Goal: Information Seeking & Learning: Understand process/instructions

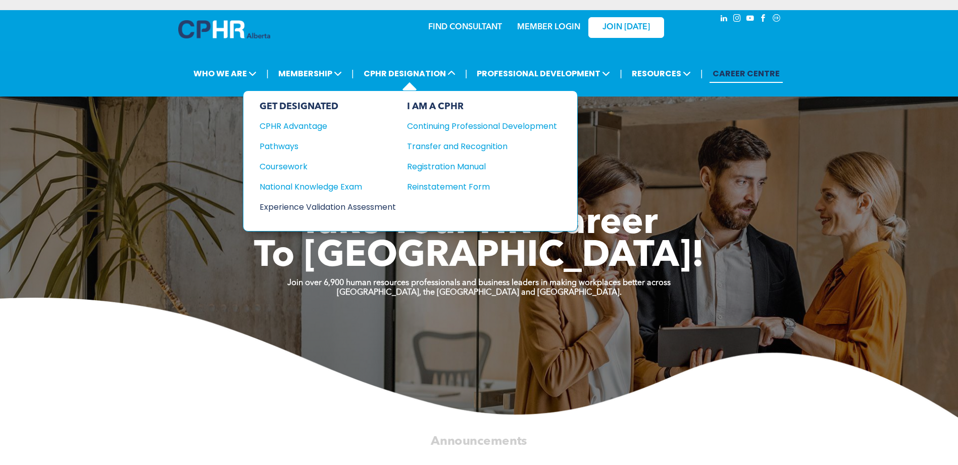
click at [376, 206] on div "Experience Validation Assessment" at bounding box center [321, 207] width 123 height 13
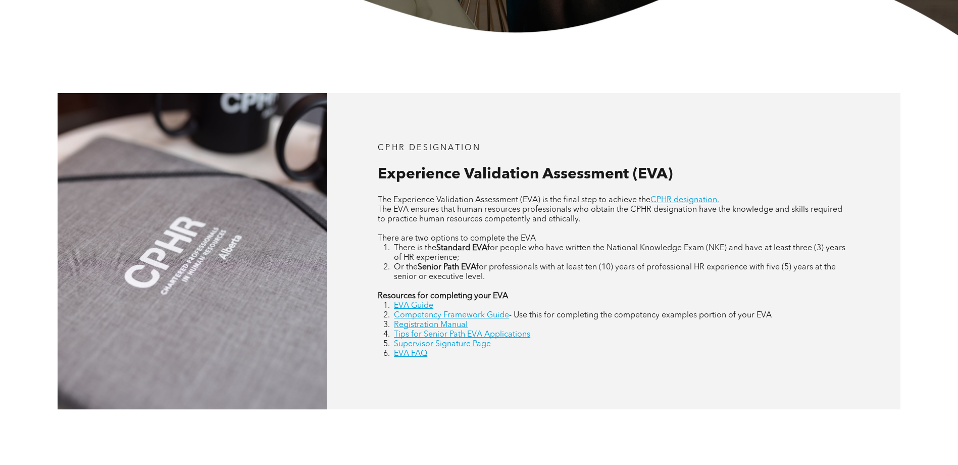
scroll to position [404, 0]
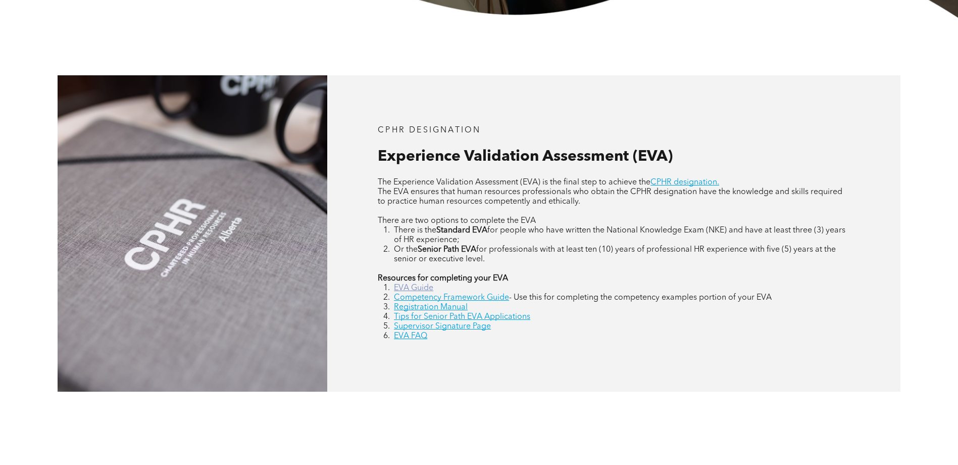
click at [419, 289] on link "EVA Guide" at bounding box center [413, 288] width 39 height 8
click at [420, 337] on link "EVA FAQ" at bounding box center [410, 336] width 33 height 8
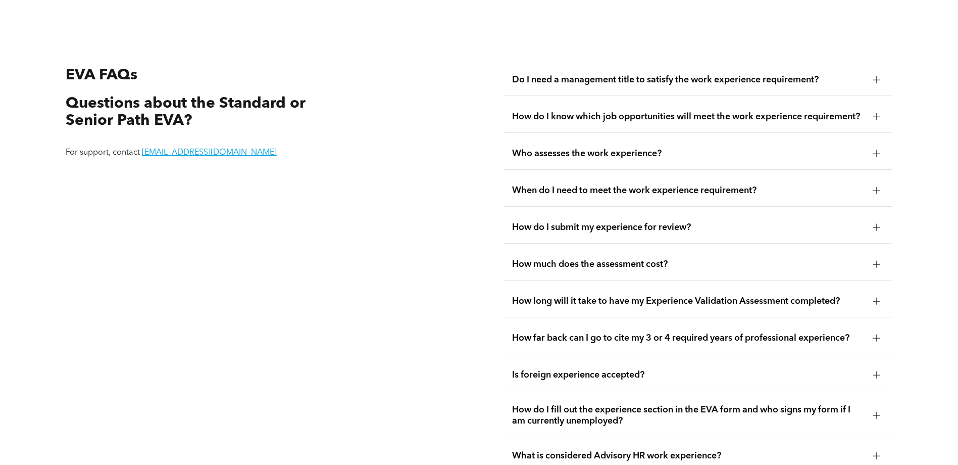
scroll to position [1898, 0]
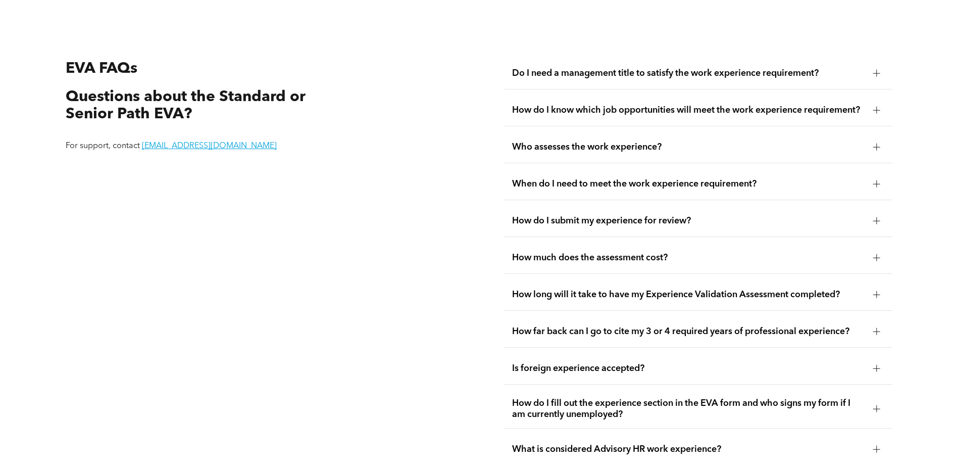
click at [620, 215] on span "How do I submit my experience for review?" at bounding box center [688, 220] width 353 height 11
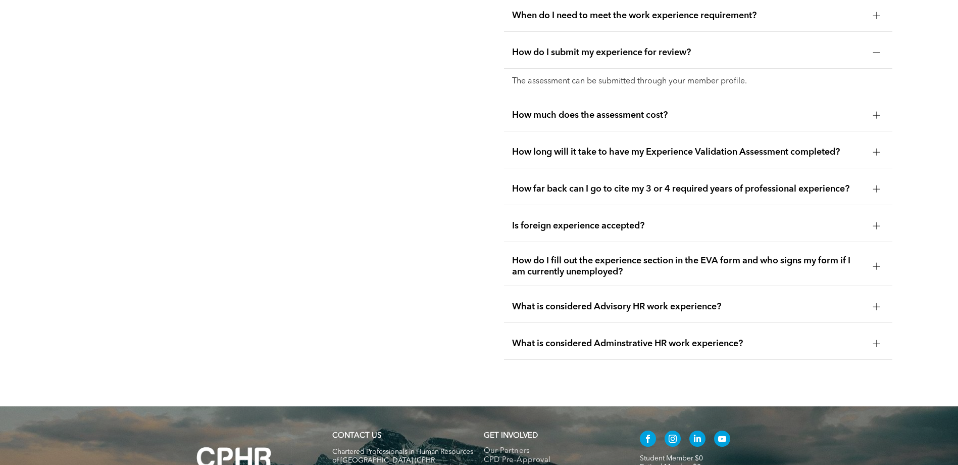
scroll to position [2100, 0]
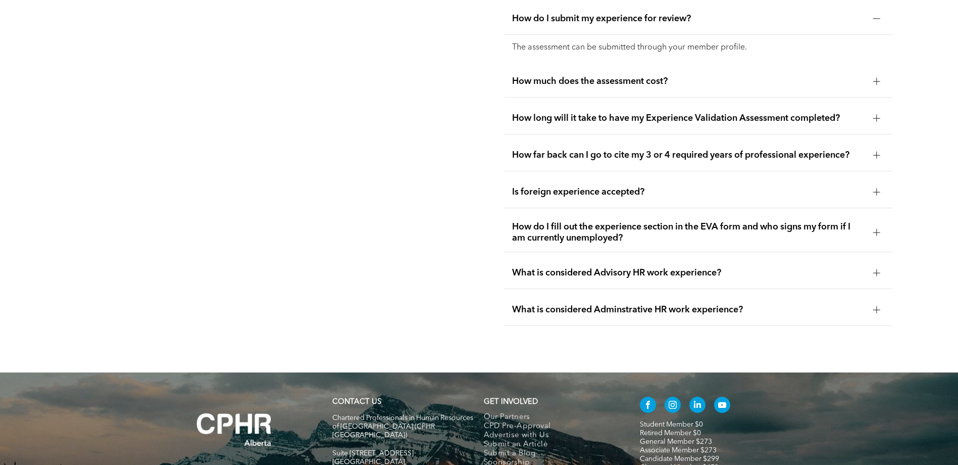
click at [613, 127] on div "How long will it take to have my Experience Validation Assessment completed?" at bounding box center [698, 119] width 388 height 32
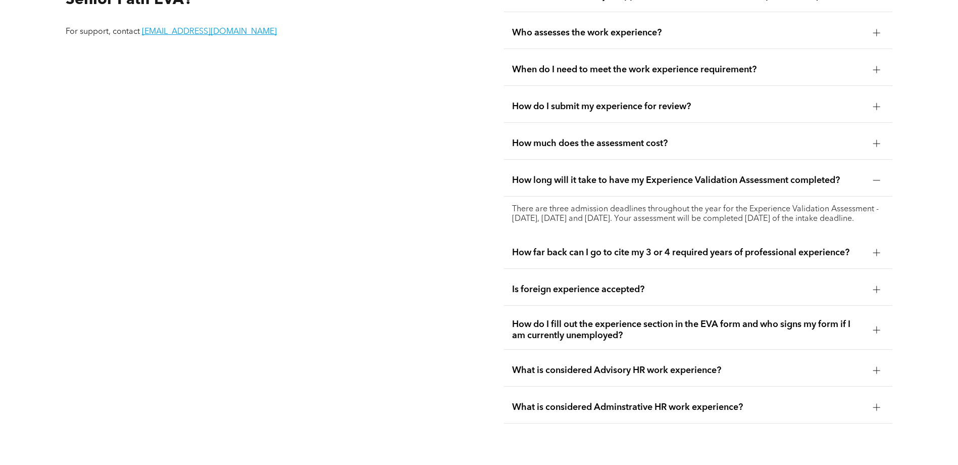
scroll to position [1848, 0]
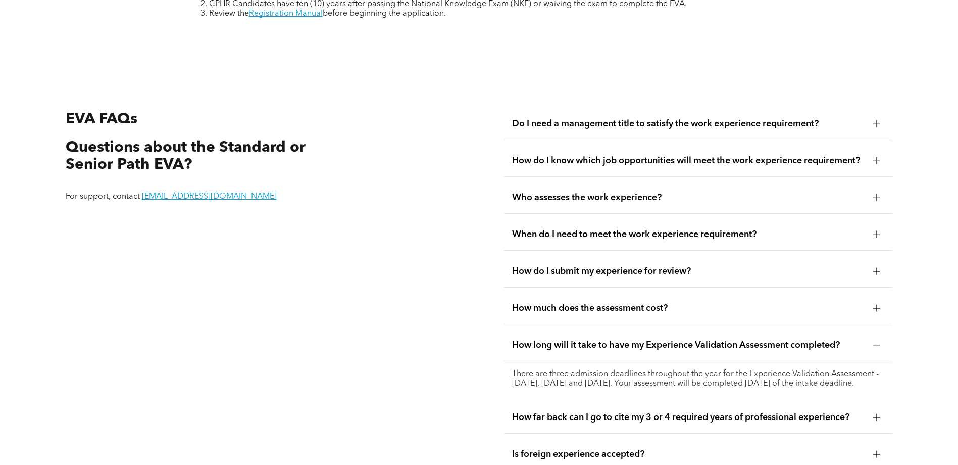
click at [620, 303] on span "How much does the assessment cost?" at bounding box center [688, 308] width 353 height 11
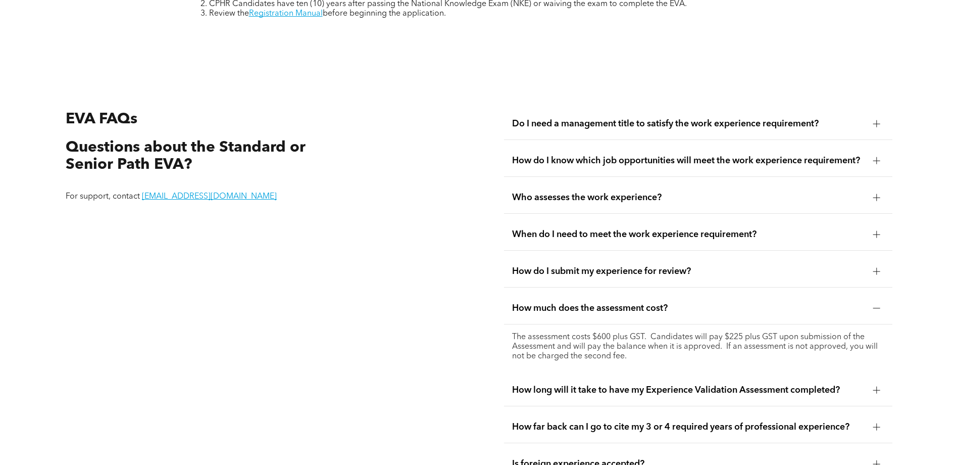
click at [605, 266] on span "How do I submit my experience for review?" at bounding box center [688, 271] width 353 height 11
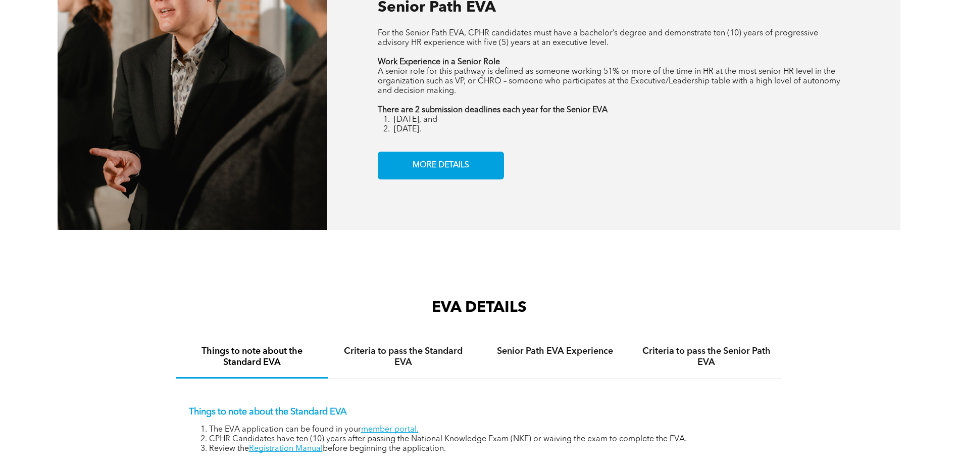
scroll to position [1393, 0]
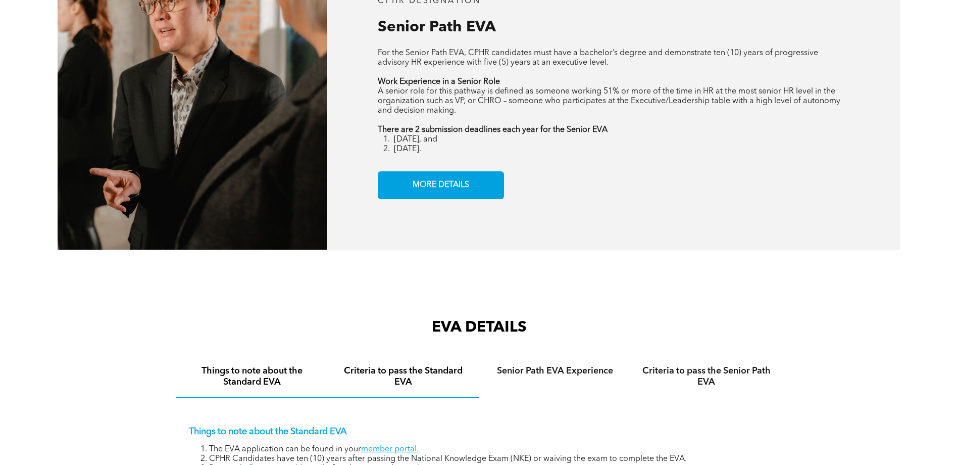
click at [414, 369] on h4 "Criteria to pass the Standard EVA" at bounding box center [403, 376] width 133 height 22
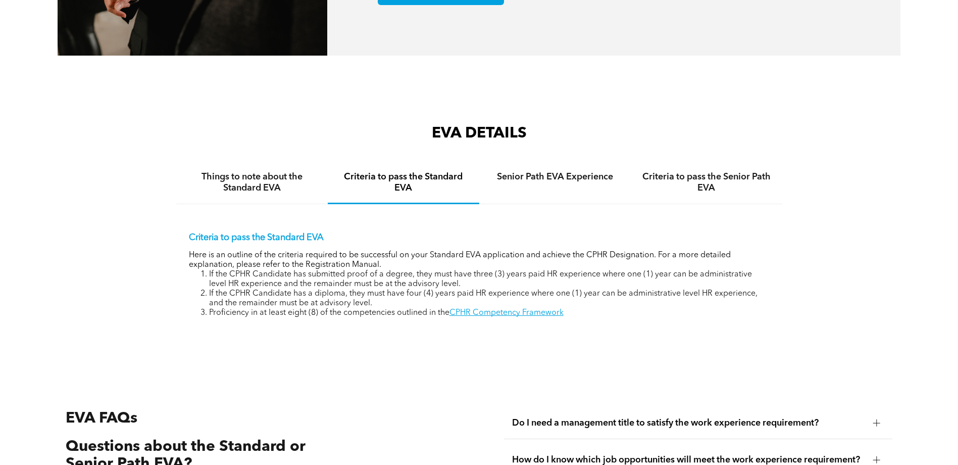
scroll to position [1595, 0]
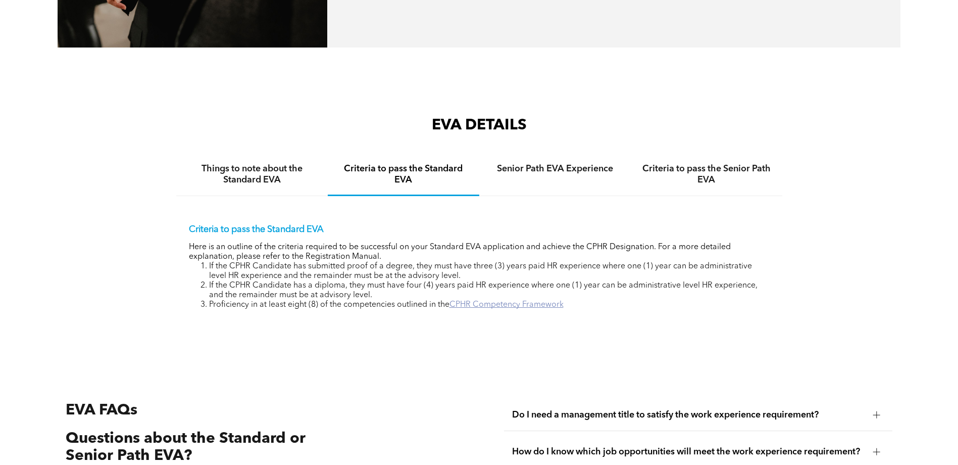
click at [542, 301] on link "CPHR Competency Framework" at bounding box center [507, 305] width 114 height 8
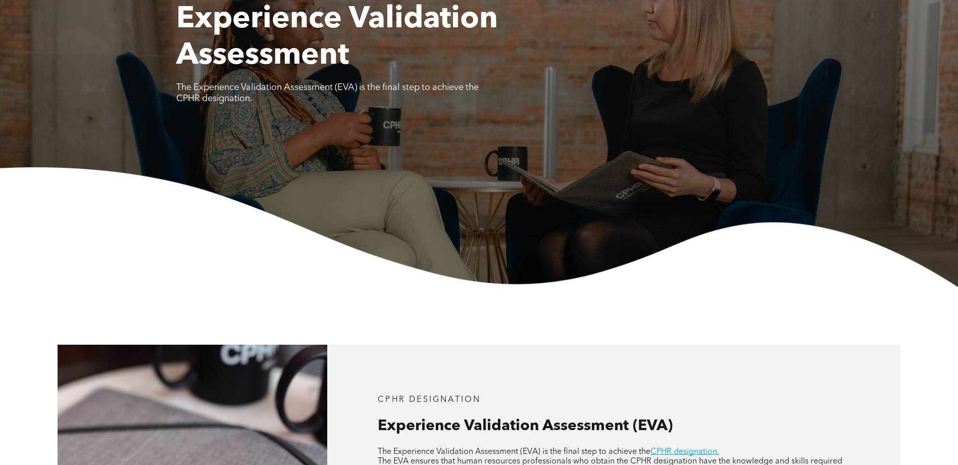
scroll to position [0, 0]
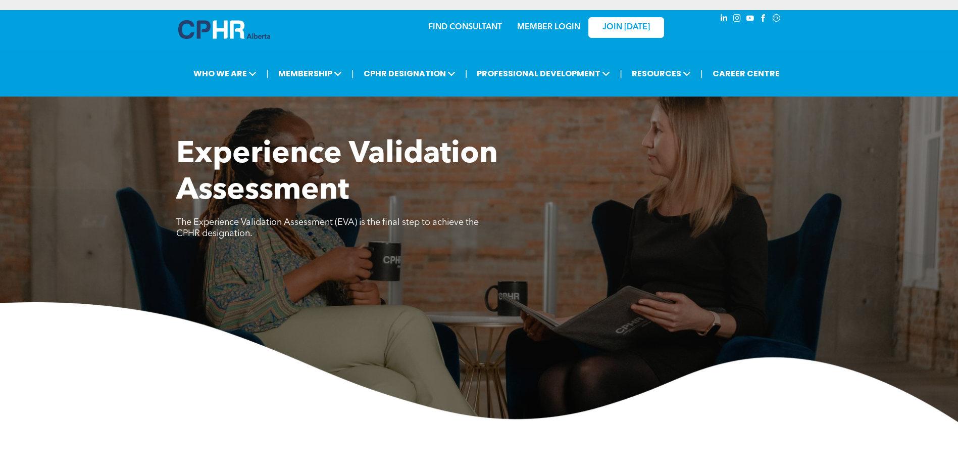
click at [549, 27] on link "MEMBER LOGIN" at bounding box center [548, 27] width 63 height 8
